Goal: Transaction & Acquisition: Subscribe to service/newsletter

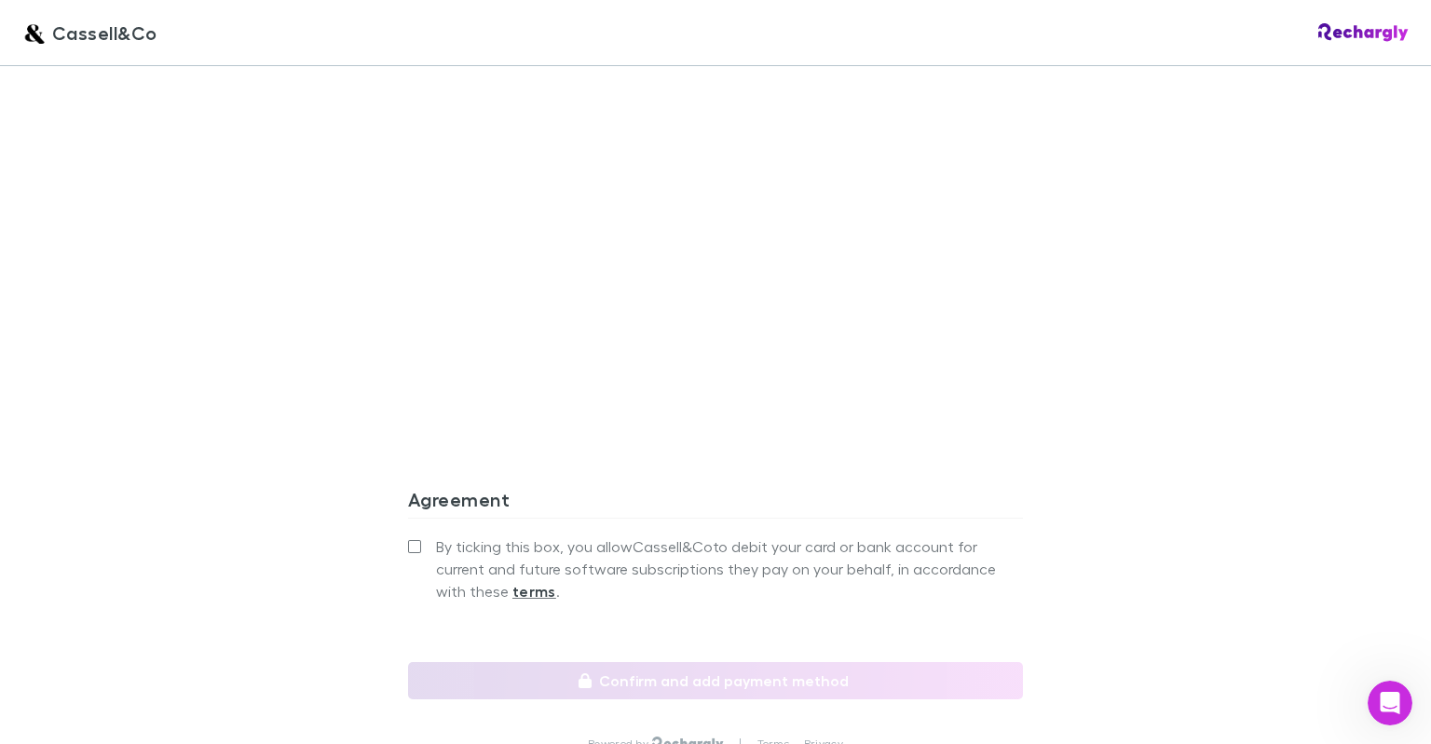
scroll to position [1583, 0]
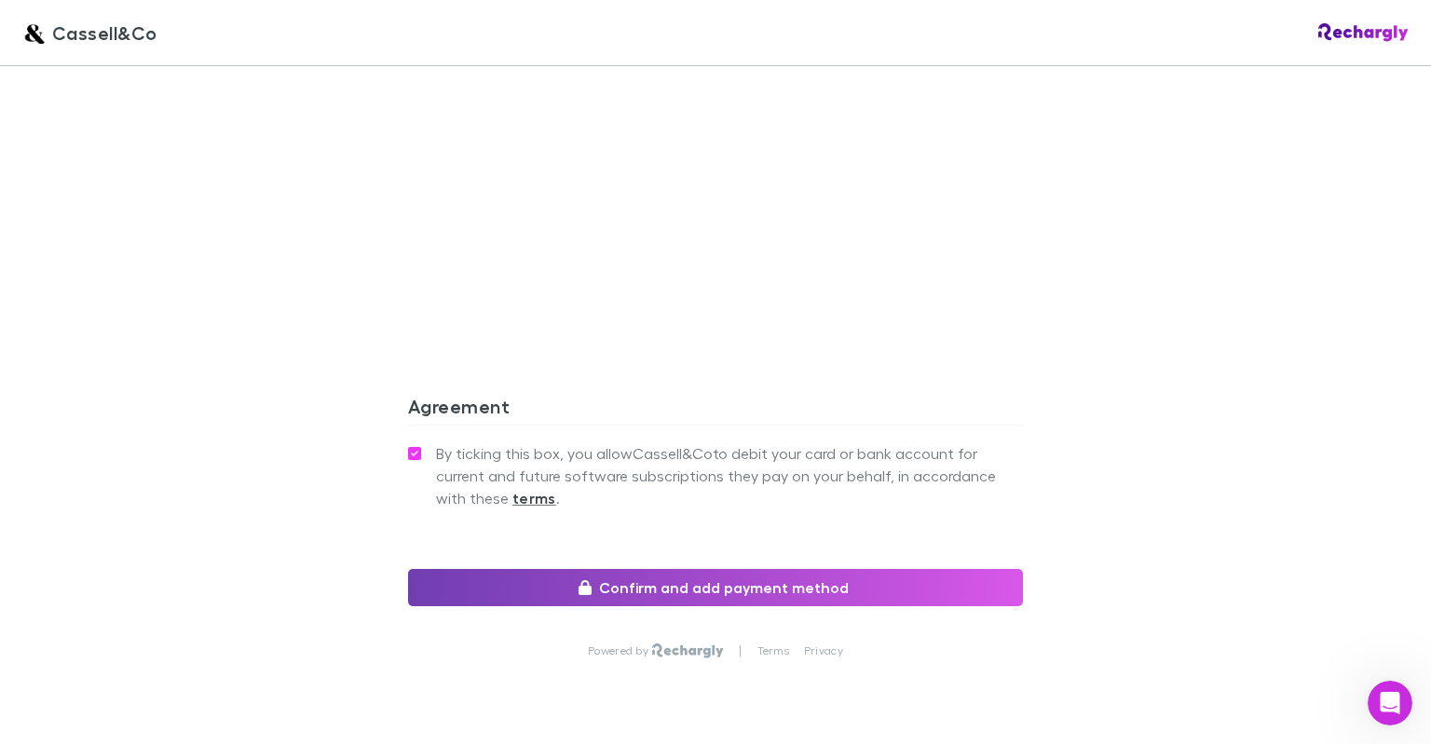
click at [728, 569] on button "Confirm and add payment method" at bounding box center [715, 587] width 615 height 37
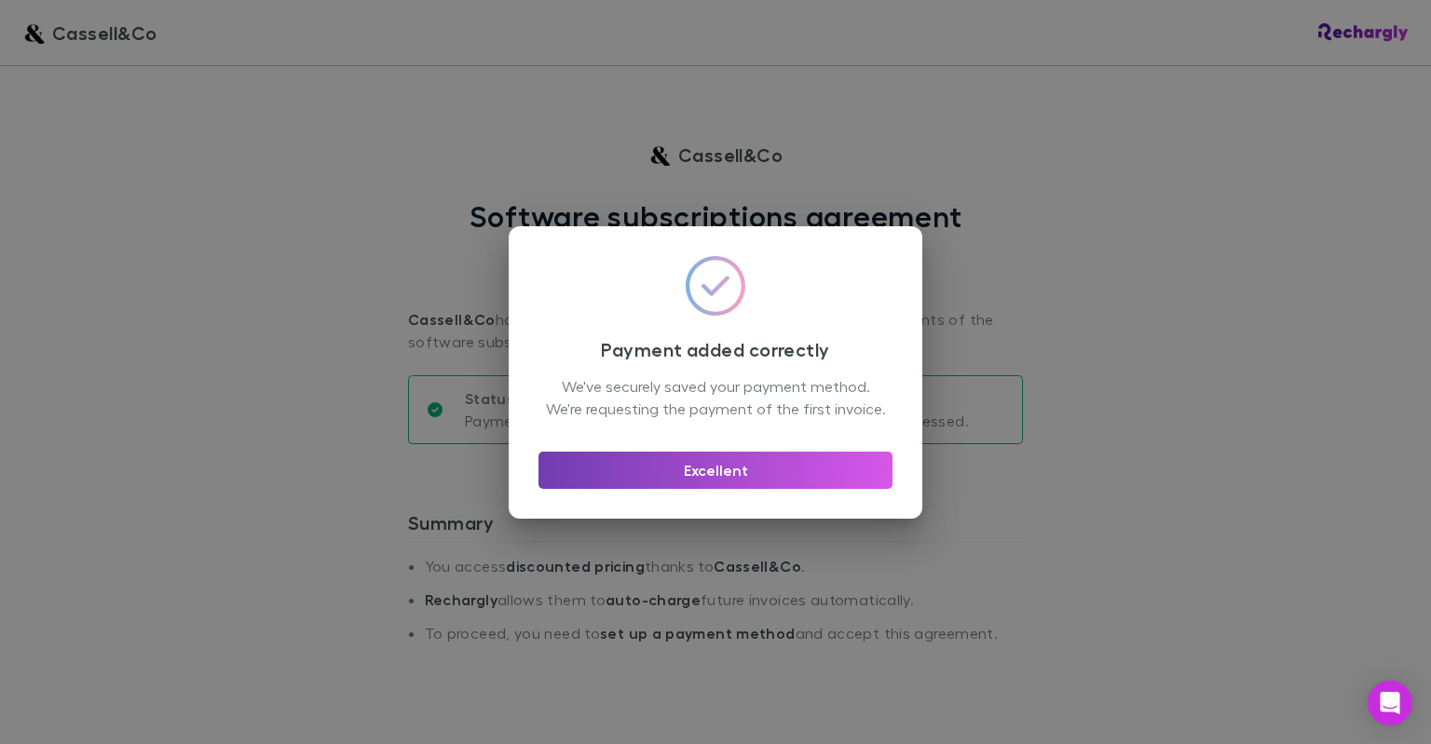
click at [740, 489] on button "Excellent" at bounding box center [715, 470] width 354 height 37
